Goal: Task Accomplishment & Management: Manage account settings

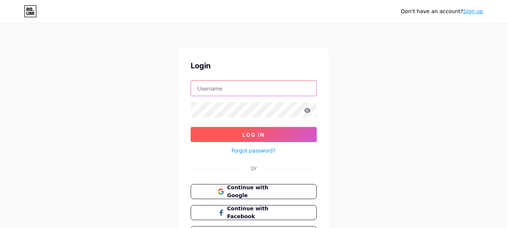
type input "seoexpertusa"
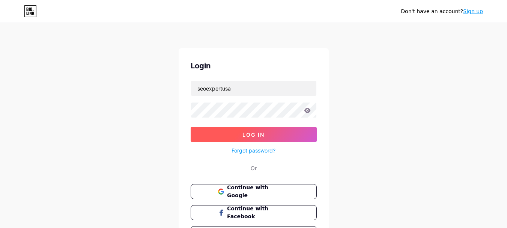
click at [252, 133] on span "Log In" at bounding box center [254, 134] width 22 height 6
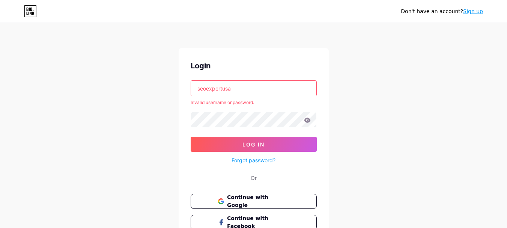
scroll to position [59, 0]
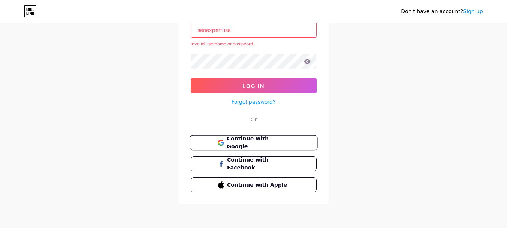
click at [254, 144] on span "Continue with Google" at bounding box center [258, 143] width 63 height 16
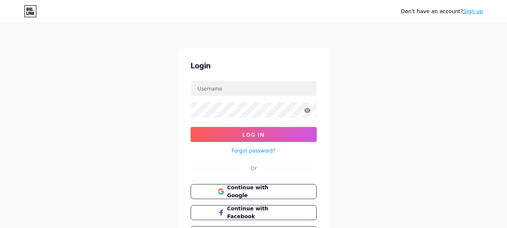
scroll to position [38, 0]
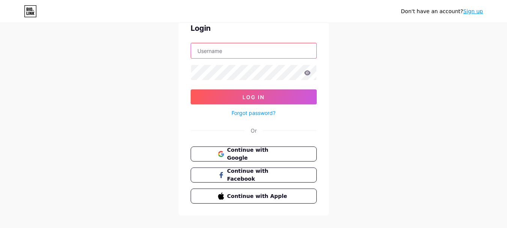
type input "seoexpertusa"
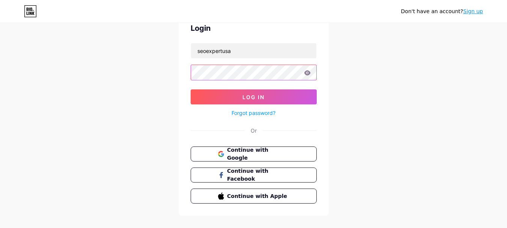
click at [163, 68] on div "Don't have an account? Sign up Login seoexpertusa Log In Forgot password? Or Co…" at bounding box center [253, 100] width 507 height 277
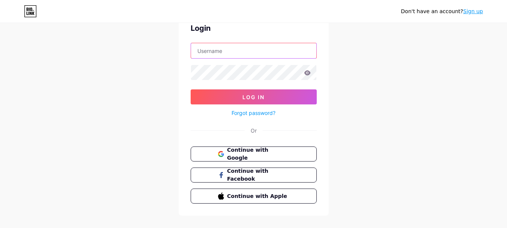
drag, startPoint x: 242, startPoint y: 52, endPoint x: 139, endPoint y: 55, distance: 102.2
click at [139, 55] on div "Don't have an account? Sign up Login Log In Forgot password? Or Continue with G…" at bounding box center [253, 100] width 507 height 277
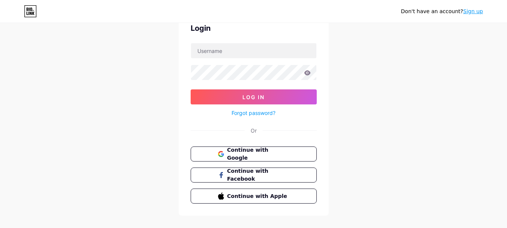
click at [395, 110] on div "Don't have an account? Sign up Login Log In Forgot password? Or Continue with G…" at bounding box center [253, 100] width 507 height 277
click at [276, 155] on span "Continue with Google" at bounding box center [258, 154] width 63 height 16
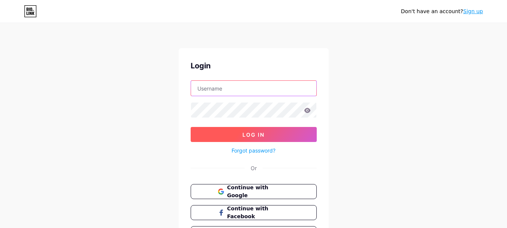
type input "seoexpertusa"
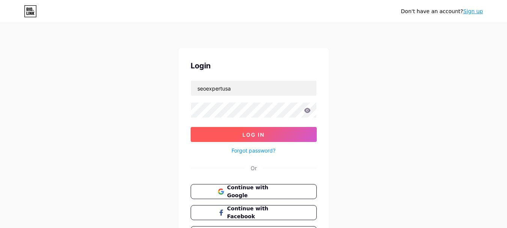
click at [275, 136] on button "Log In" at bounding box center [254, 134] width 126 height 15
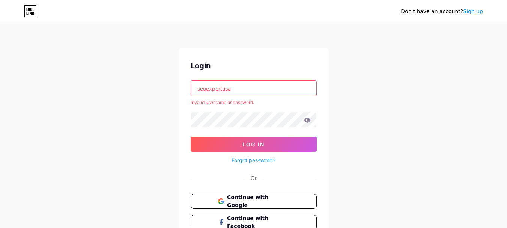
click at [260, 93] on input "seoexpertusa" at bounding box center [253, 88] width 125 height 15
click at [272, 91] on input "text" at bounding box center [253, 88] width 125 height 15
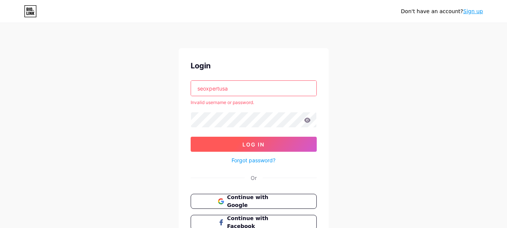
click at [248, 146] on span "Log In" at bounding box center [254, 144] width 22 height 6
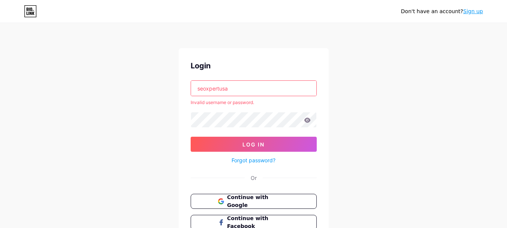
click at [285, 79] on div "Login seoxpertusa Invalid username or password. Log In Forgot password? Or Cont…" at bounding box center [254, 155] width 150 height 215
click at [278, 91] on input "seoxpertusa" at bounding box center [253, 88] width 125 height 15
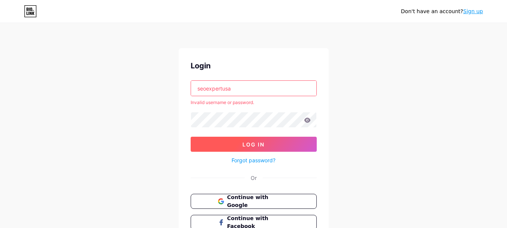
click at [240, 144] on button "Log In" at bounding box center [254, 144] width 126 height 15
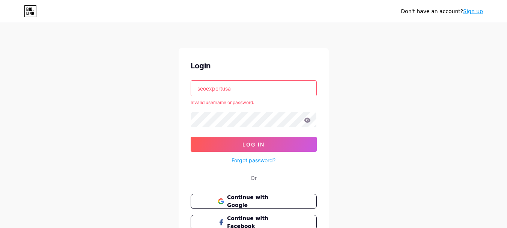
click at [259, 92] on input "seoexpertusa" at bounding box center [253, 88] width 125 height 15
type input "seoexpertusa12@gmail.com"
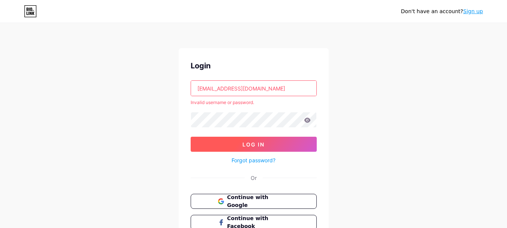
click at [256, 143] on span "Log In" at bounding box center [254, 144] width 22 height 6
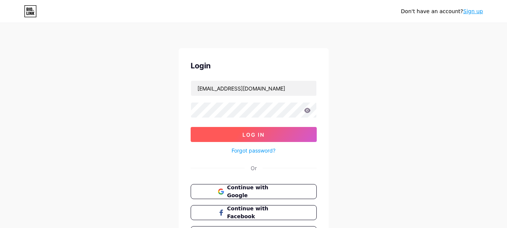
click at [262, 137] on span "Log In" at bounding box center [254, 134] width 22 height 6
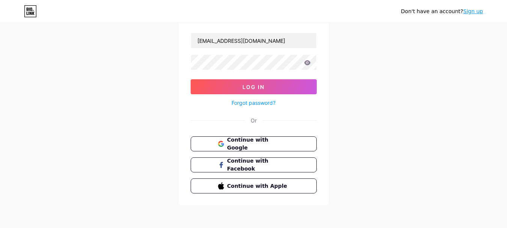
scroll to position [49, 0]
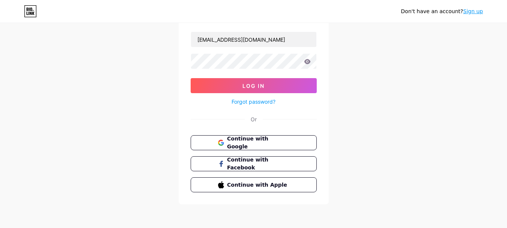
click at [310, 61] on icon at bounding box center [307, 61] width 6 height 5
click at [308, 61] on icon at bounding box center [307, 61] width 6 height 5
click at [306, 59] on icon at bounding box center [307, 61] width 7 height 5
click at [306, 59] on icon at bounding box center [308, 62] width 8 height 8
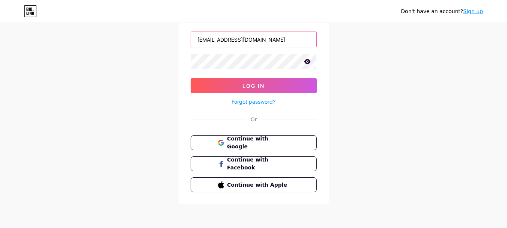
click at [278, 42] on input "[EMAIL_ADDRESS][DOMAIN_NAME]" at bounding box center [253, 39] width 125 height 15
type input "[EMAIL_ADDRESS][DOMAIN_NAME]"
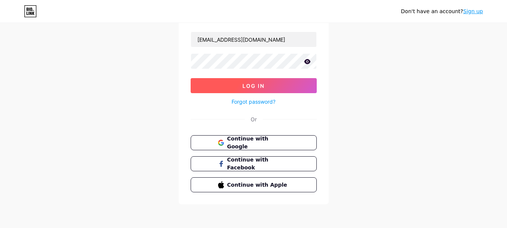
click at [314, 91] on button "Log In" at bounding box center [254, 85] width 126 height 15
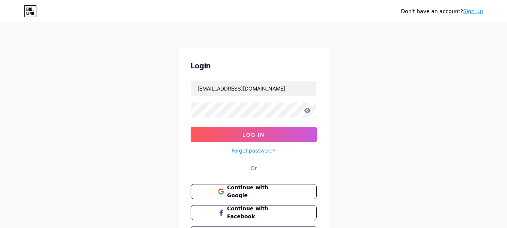
click at [31, 12] on icon at bounding box center [30, 11] width 13 height 12
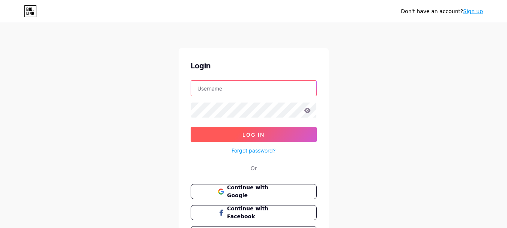
type input "[EMAIL_ADDRESS][DOMAIN_NAME]"
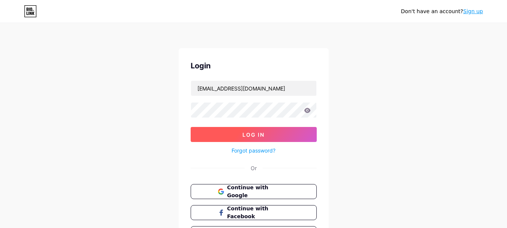
click at [264, 129] on button "Log In" at bounding box center [254, 134] width 126 height 15
